Goal: Navigation & Orientation: Find specific page/section

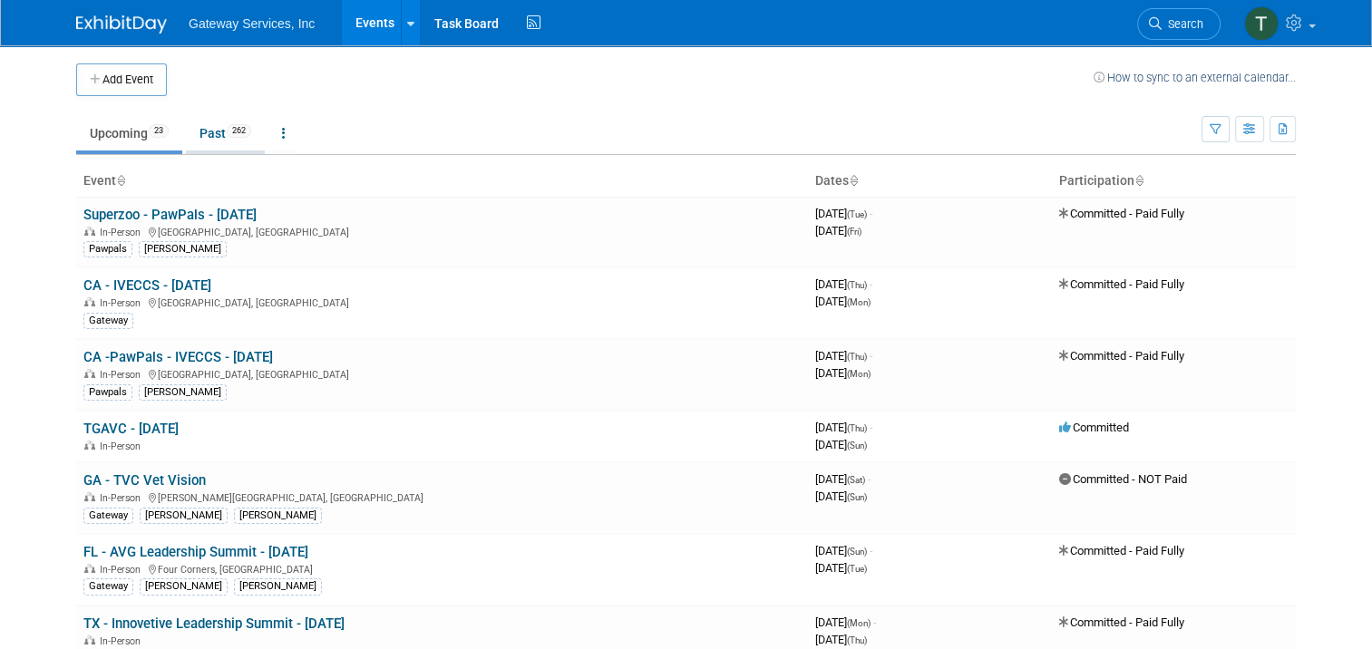
click at [199, 139] on link "Past 262" at bounding box center [225, 133] width 79 height 34
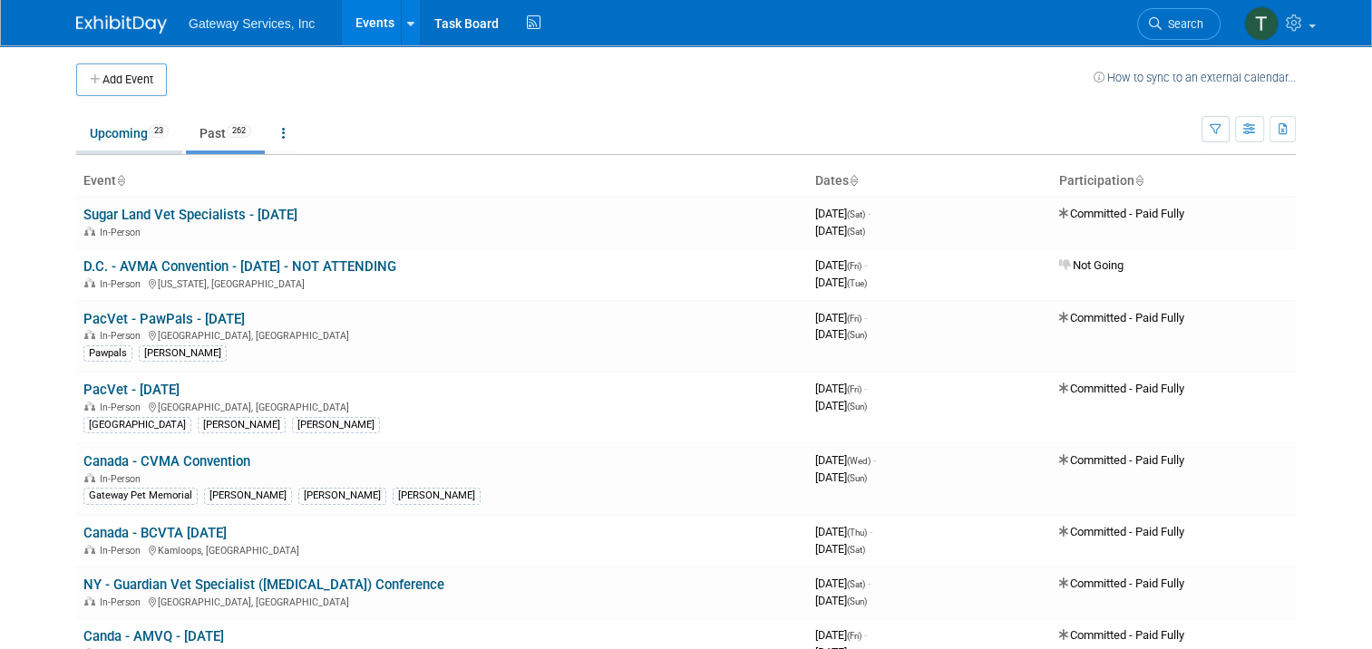
click at [110, 131] on link "Upcoming 23" at bounding box center [129, 133] width 106 height 34
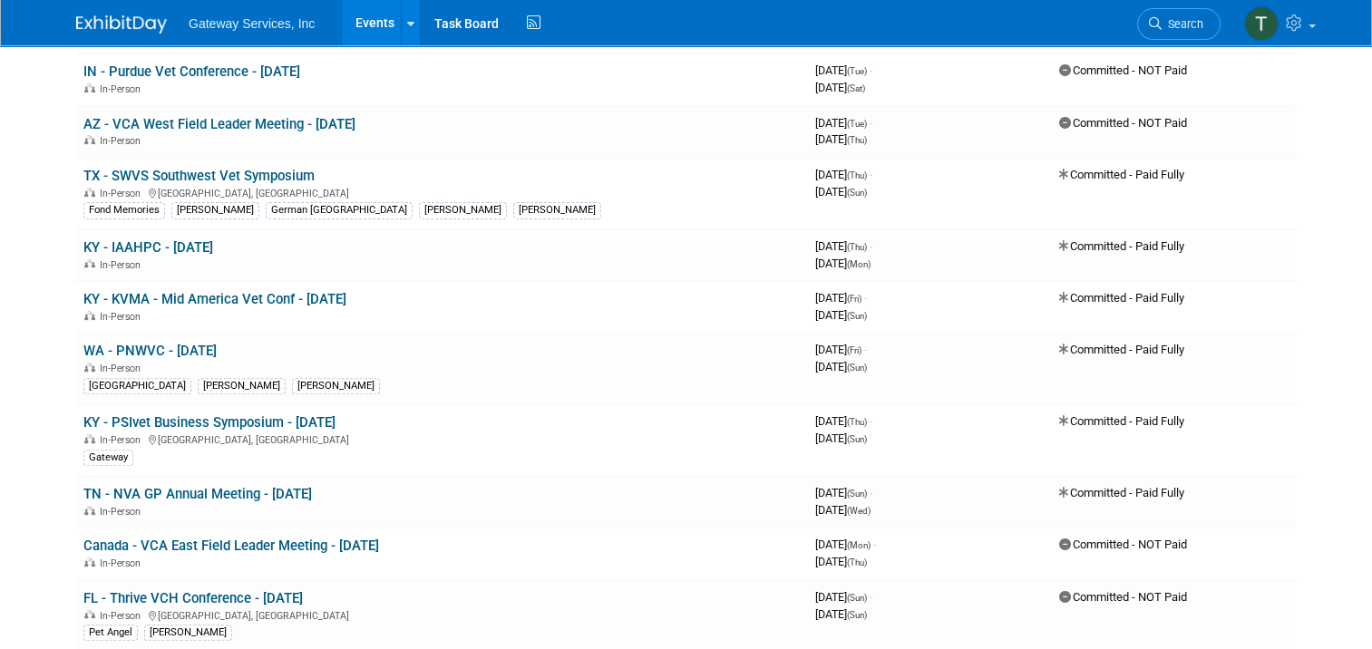
scroll to position [598, 0]
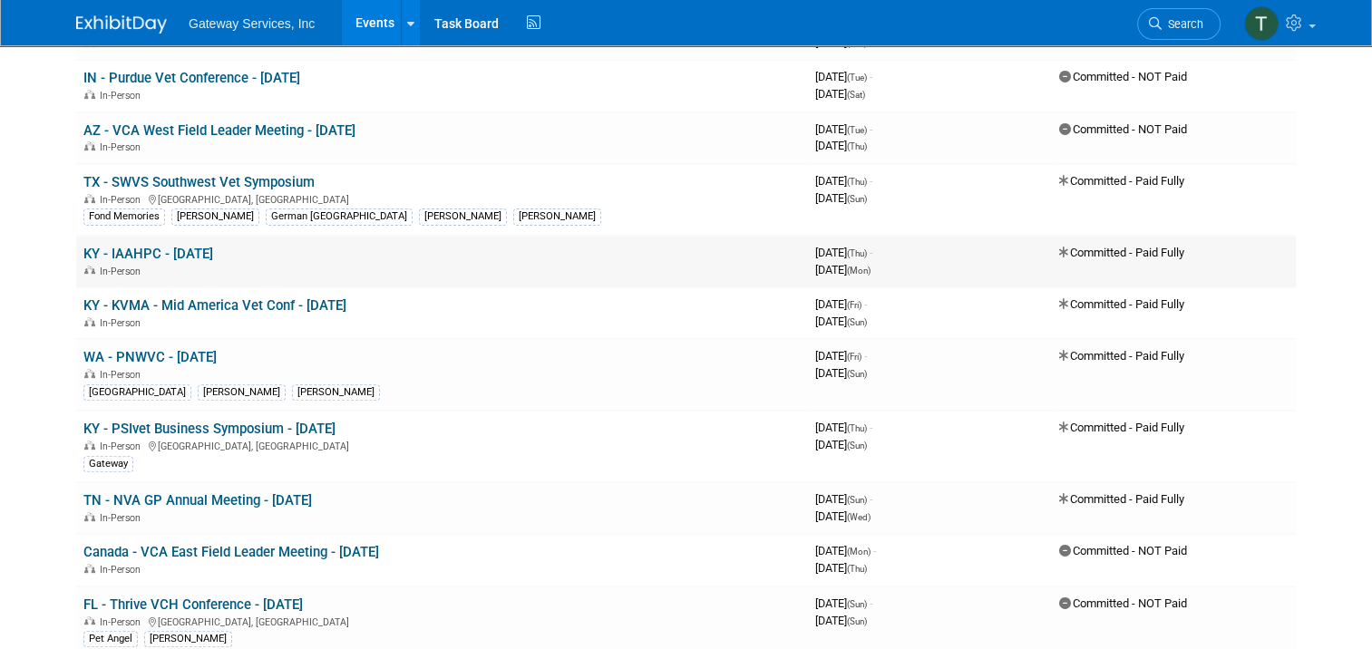
click at [157, 247] on link "KY - IAAHPC - [DATE]" at bounding box center [148, 254] width 130 height 16
